Goal: Task Accomplishment & Management: Use online tool/utility

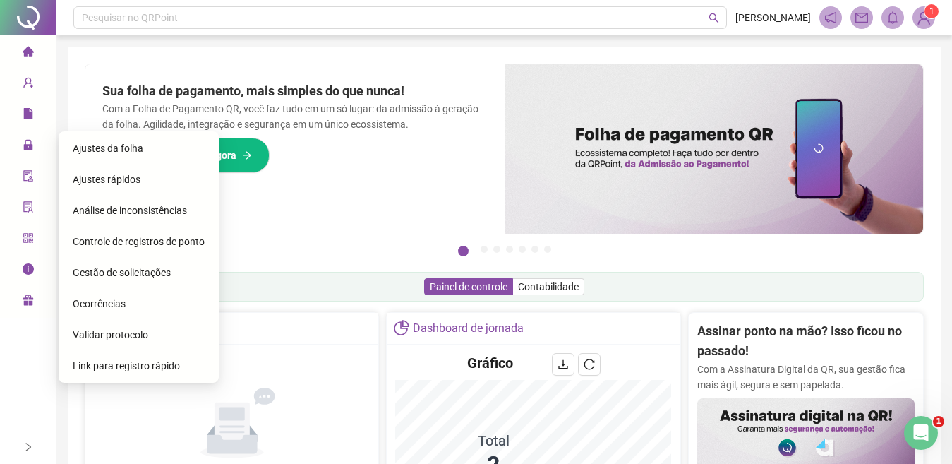
click at [90, 270] on span "Gestão de solicitações" at bounding box center [122, 272] width 98 height 11
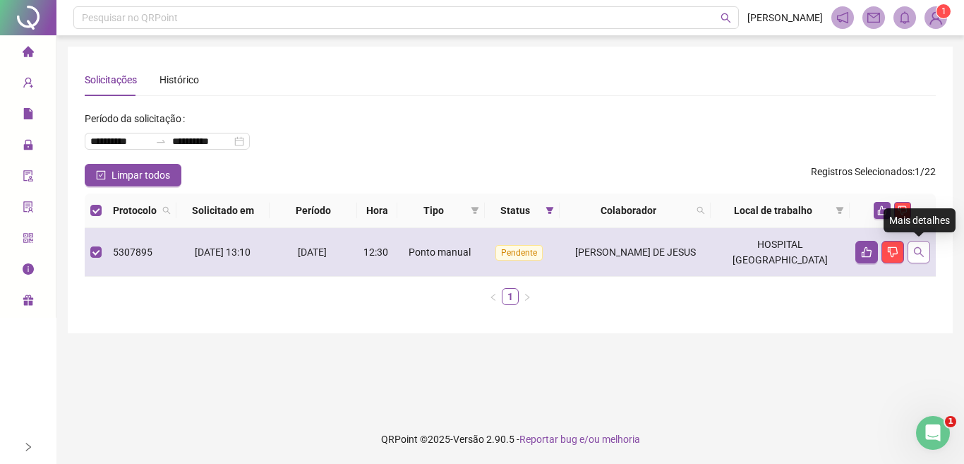
click at [919, 256] on icon "search" at bounding box center [919, 251] width 11 height 11
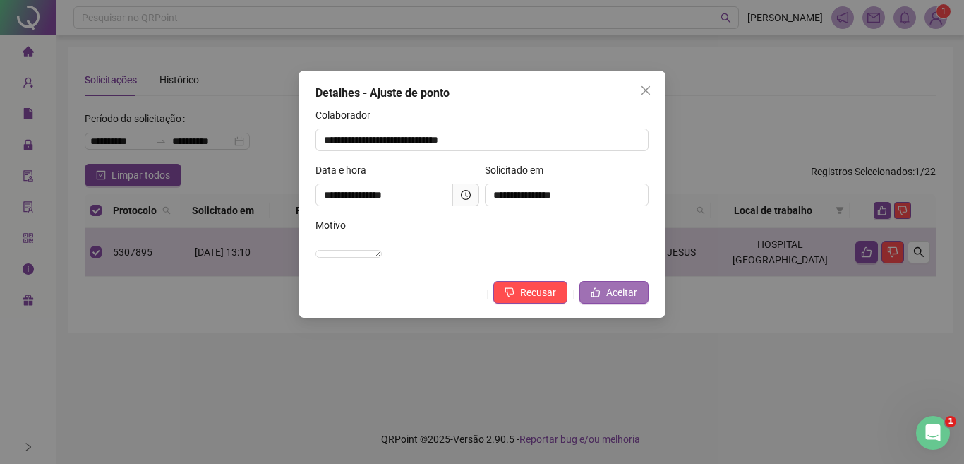
click at [597, 297] on icon "like" at bounding box center [596, 292] width 10 height 10
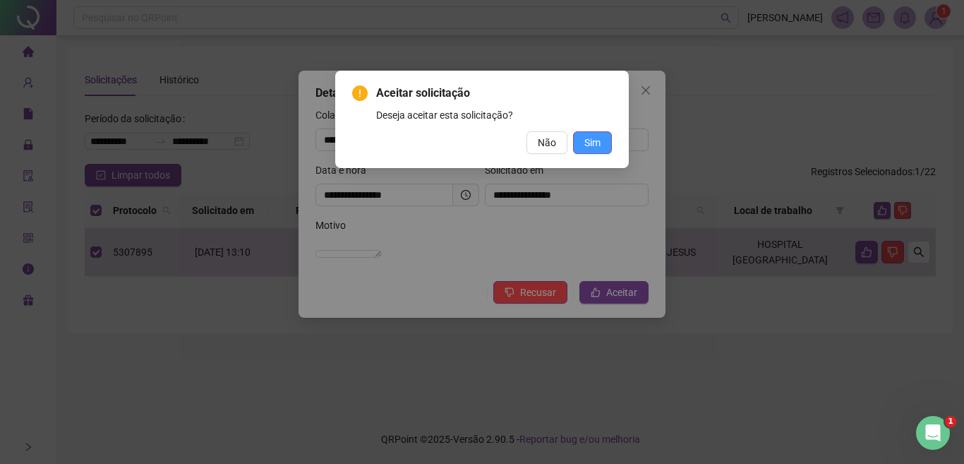
click at [595, 143] on span "Sim" at bounding box center [593, 143] width 16 height 16
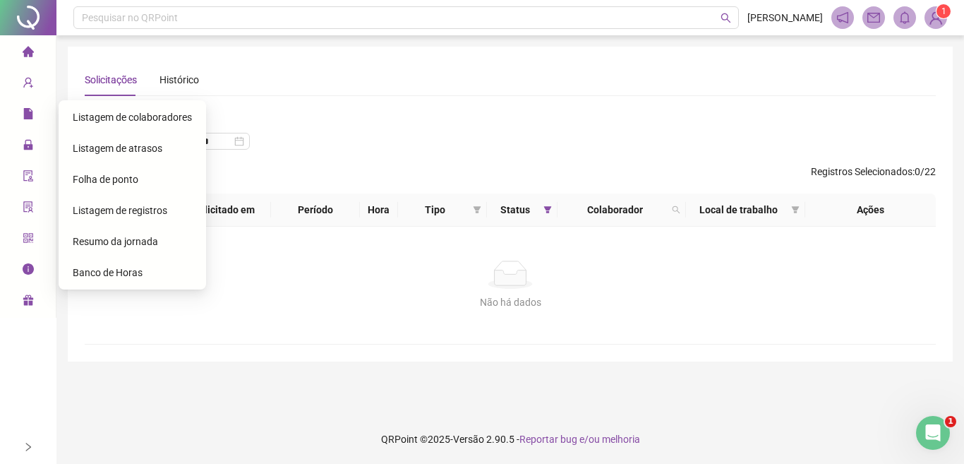
click at [104, 179] on span "Folha de ponto" at bounding box center [106, 179] width 66 height 11
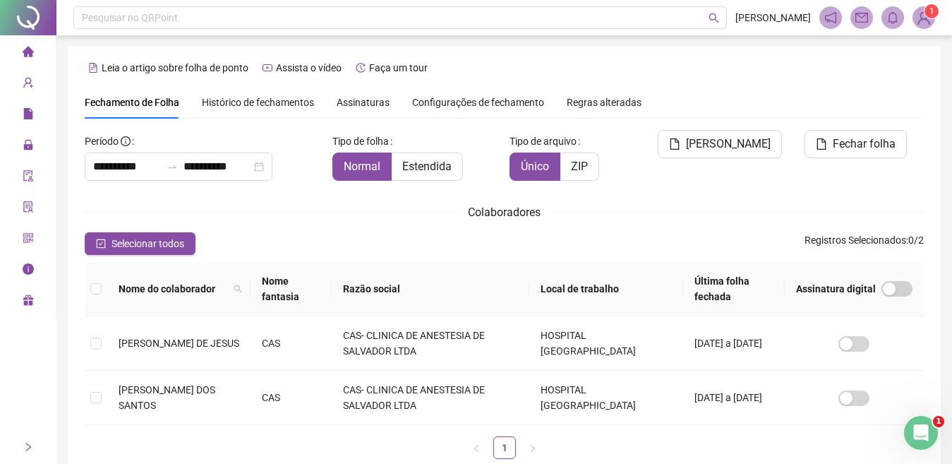
scroll to position [57, 0]
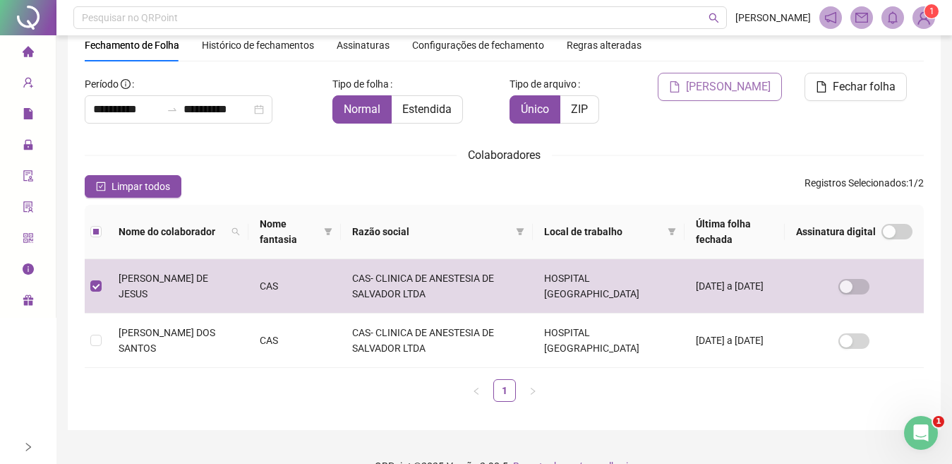
click at [730, 84] on span "[PERSON_NAME]" at bounding box center [728, 86] width 85 height 17
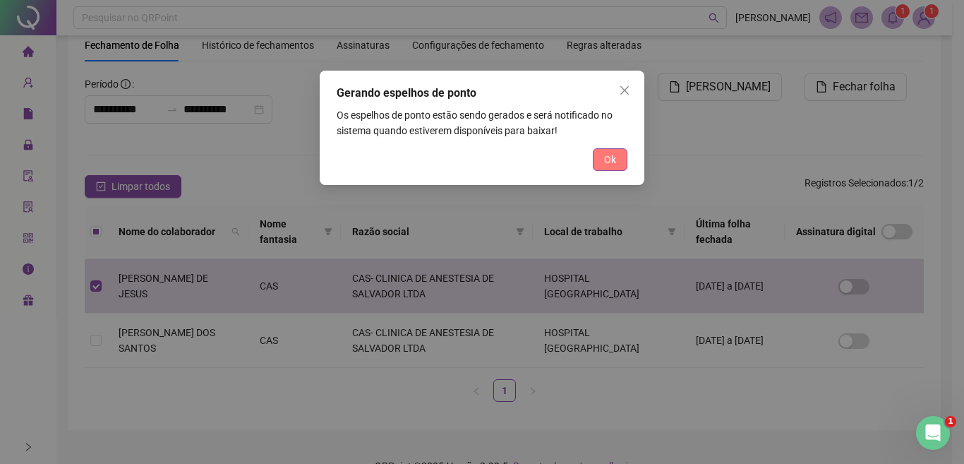
click at [611, 159] on span "Ok" at bounding box center [610, 160] width 12 height 16
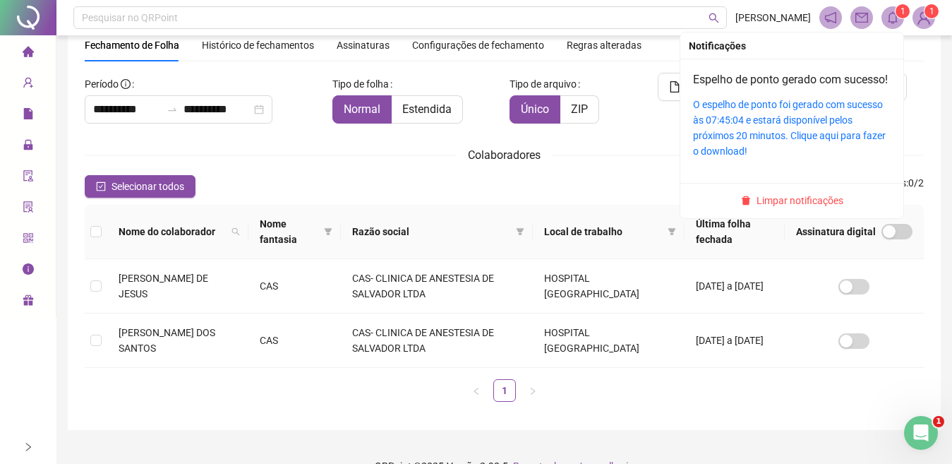
click at [891, 21] on icon "bell" at bounding box center [893, 17] width 13 height 13
click at [782, 128] on div "O espelho de ponto foi gerado com sucesso às 07:45:04 e estará disponível pelos…" at bounding box center [792, 128] width 198 height 62
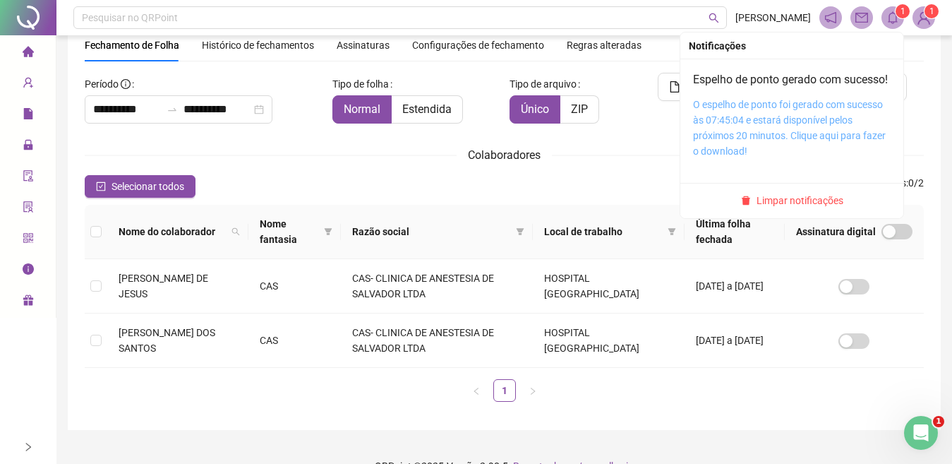
click at [748, 150] on link "O espelho de ponto foi gerado com sucesso às 07:45:04 e estará disponível pelos…" at bounding box center [789, 128] width 193 height 58
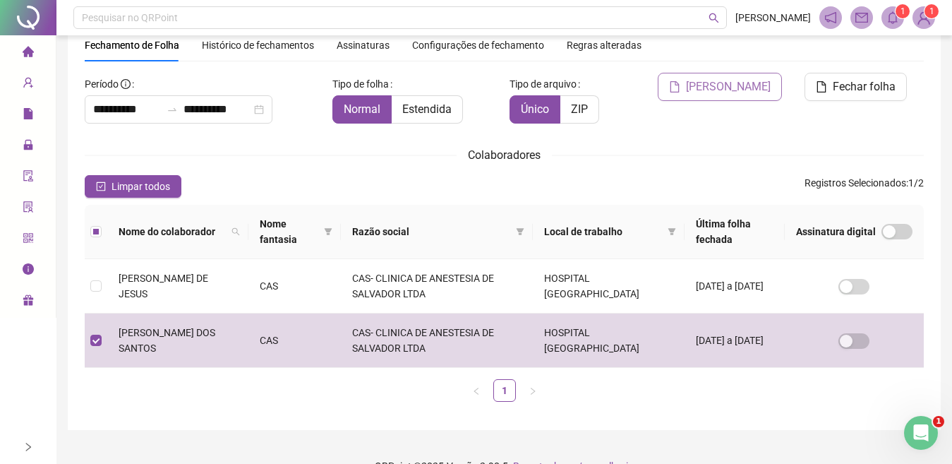
click at [735, 95] on span "[PERSON_NAME]" at bounding box center [728, 86] width 85 height 17
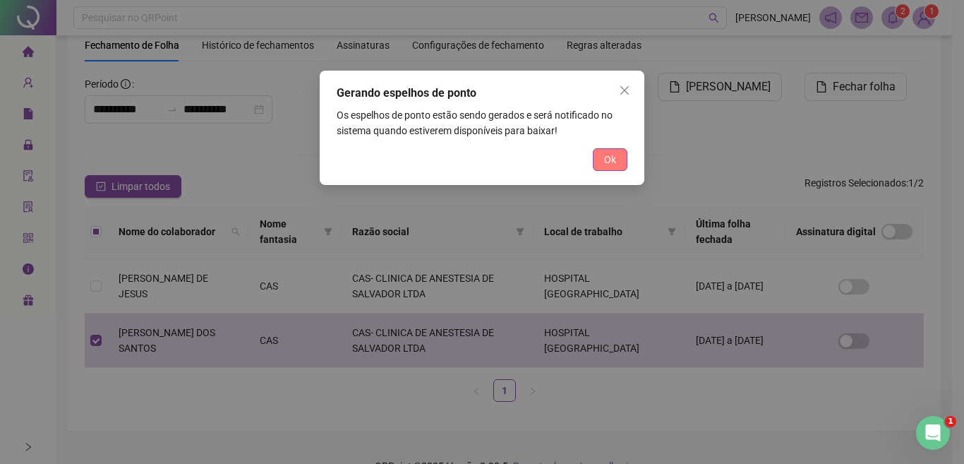
click at [597, 162] on button "Ok" at bounding box center [610, 159] width 35 height 23
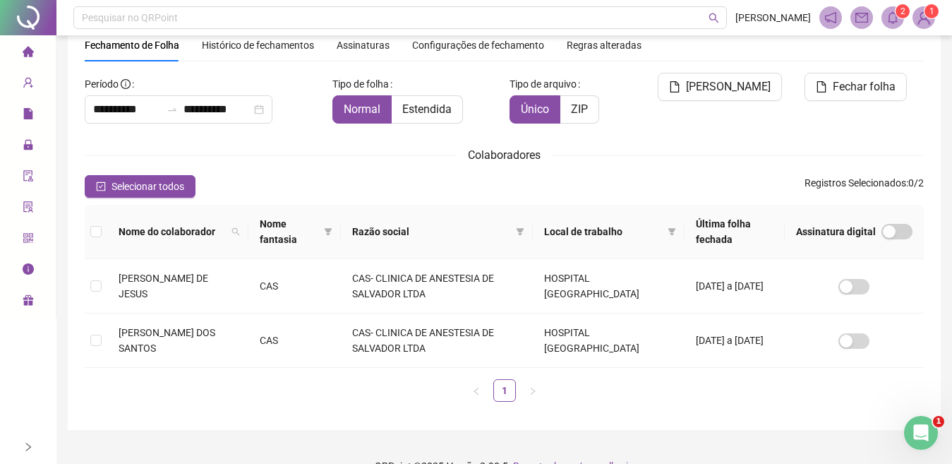
click at [889, 21] on icon "bell" at bounding box center [893, 17] width 13 height 13
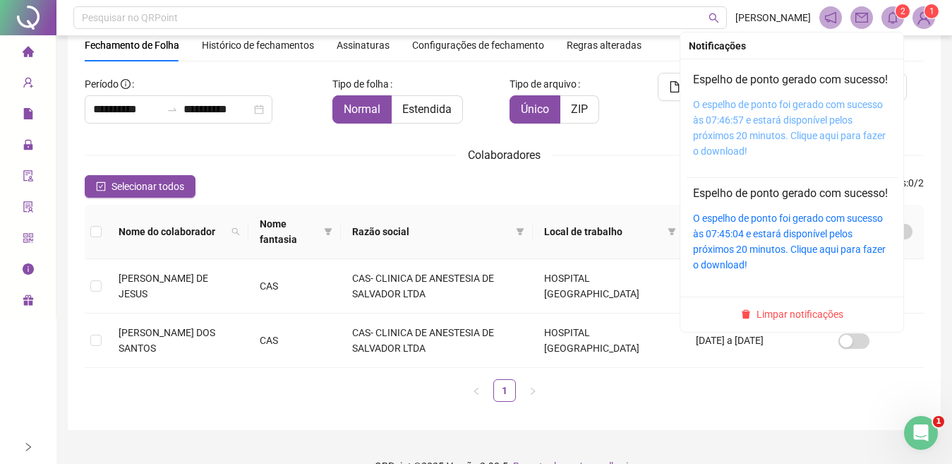
click at [705, 146] on link "O espelho de ponto foi gerado com sucesso às 07:46:57 e estará disponível pelos…" at bounding box center [789, 128] width 193 height 58
